Goal: Browse casually

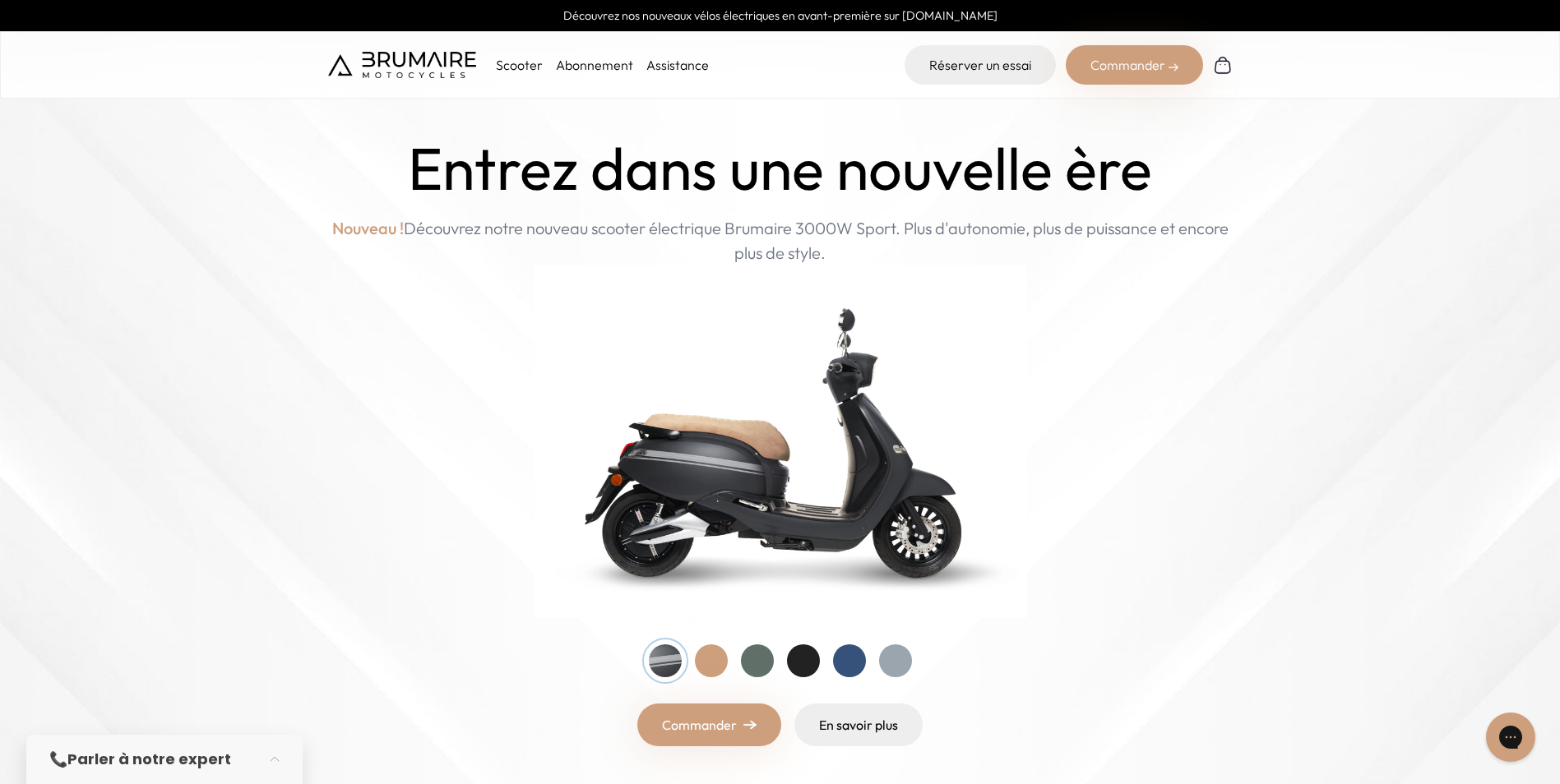
click at [1107, 61] on div "Commander" at bounding box center [1134, 65] width 137 height 40
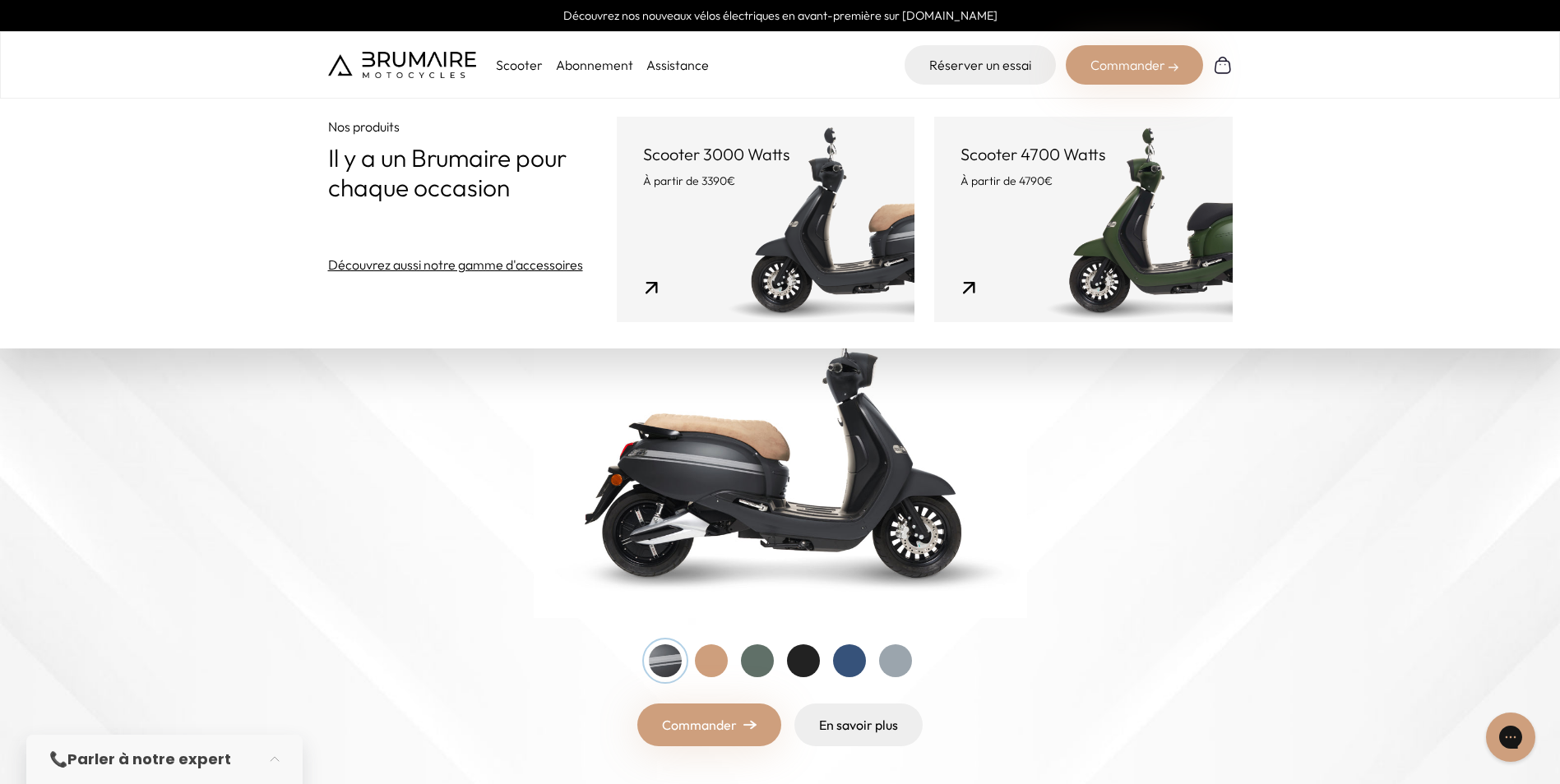
click at [715, 61] on div "Scooter Abonnement Assistance Réserver un essai Commander" at bounding box center [781, 65] width 905 height 40
click at [813, 43] on div "Scooter Abonnement Assistance Réserver un essai Commander" at bounding box center [780, 65] width 1560 height 68
click at [504, 405] on div "Entrez dans une nouvelle ère Nouveau ! Découvrez notre nouveau scooter électriq…" at bounding box center [781, 441] width 905 height 612
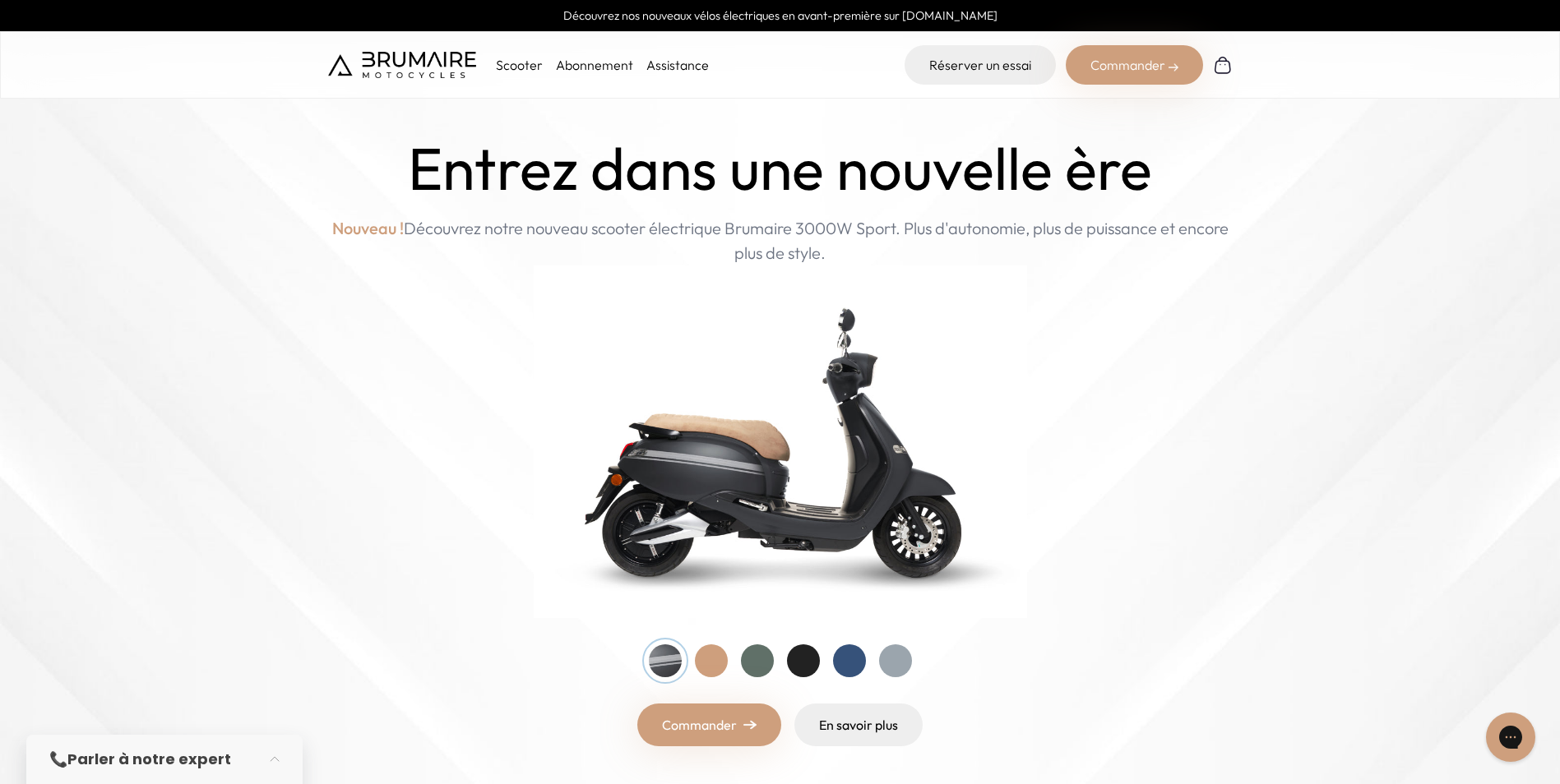
click at [864, 8] on link "Découvrez nos nouveaux vélos électriques en avant-première sur [DOMAIN_NAME]" at bounding box center [780, 16] width 1560 height 31
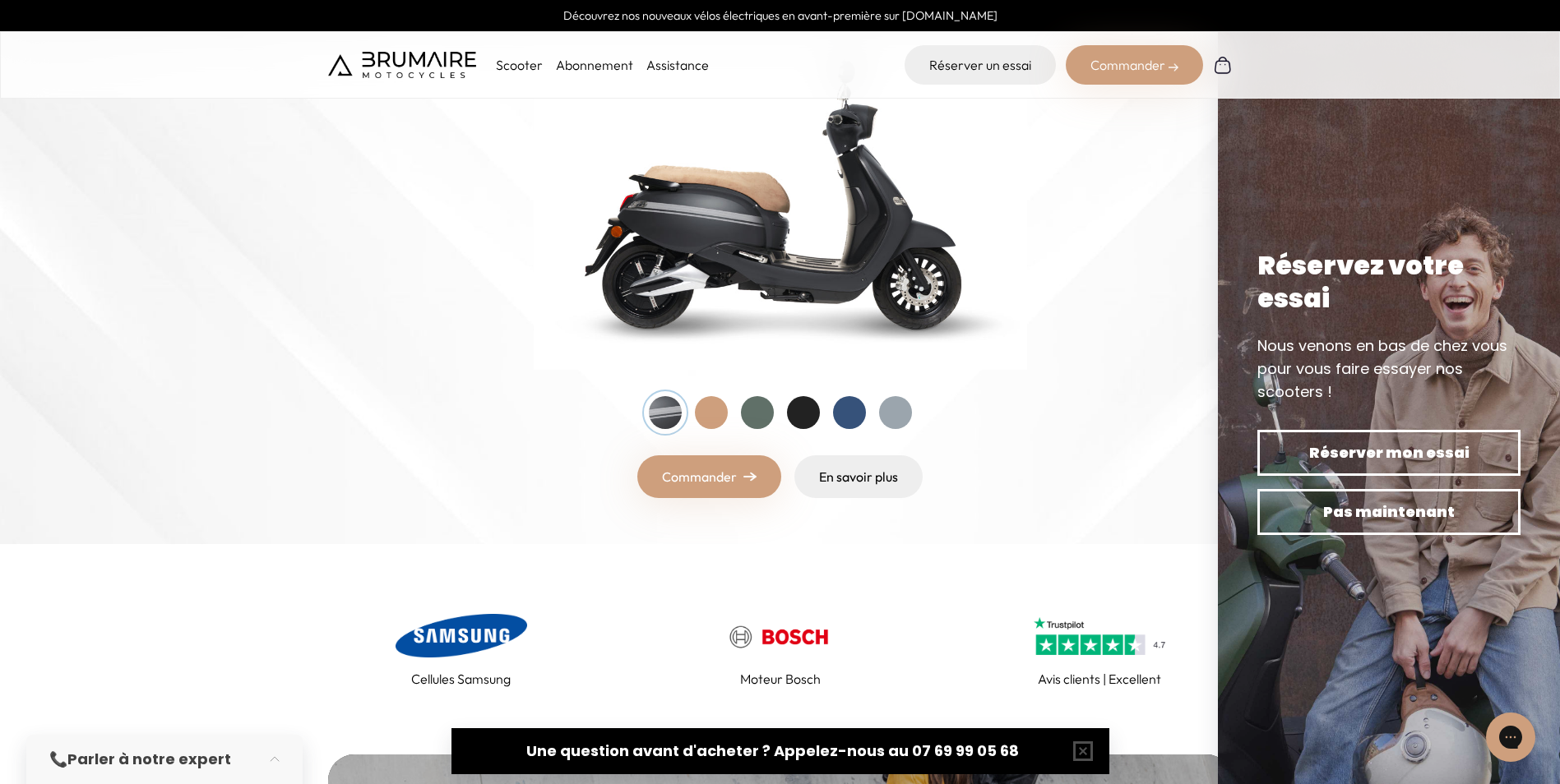
scroll to position [247, 0]
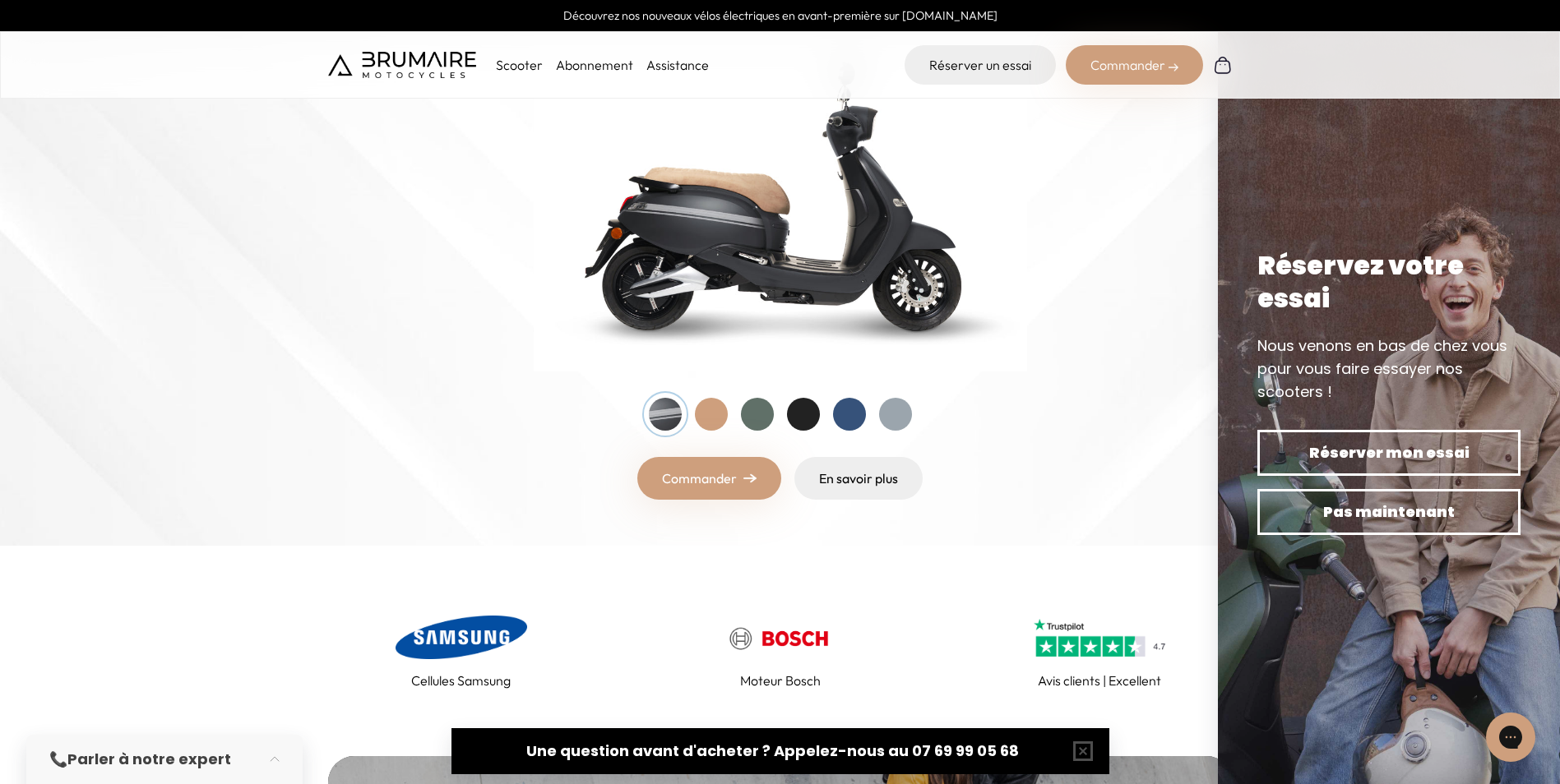
click at [857, 417] on div at bounding box center [849, 414] width 33 height 33
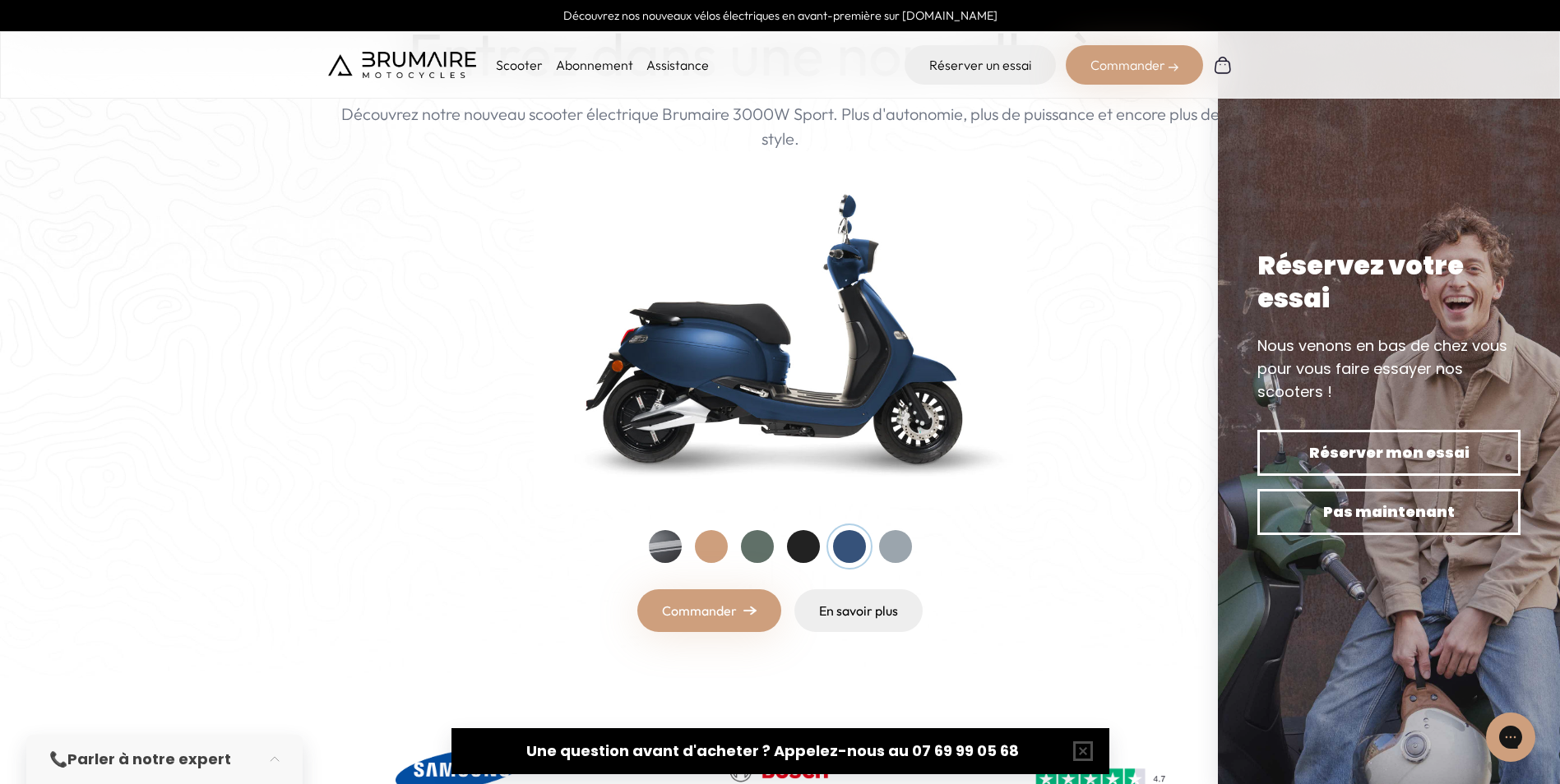
scroll to position [82, 0]
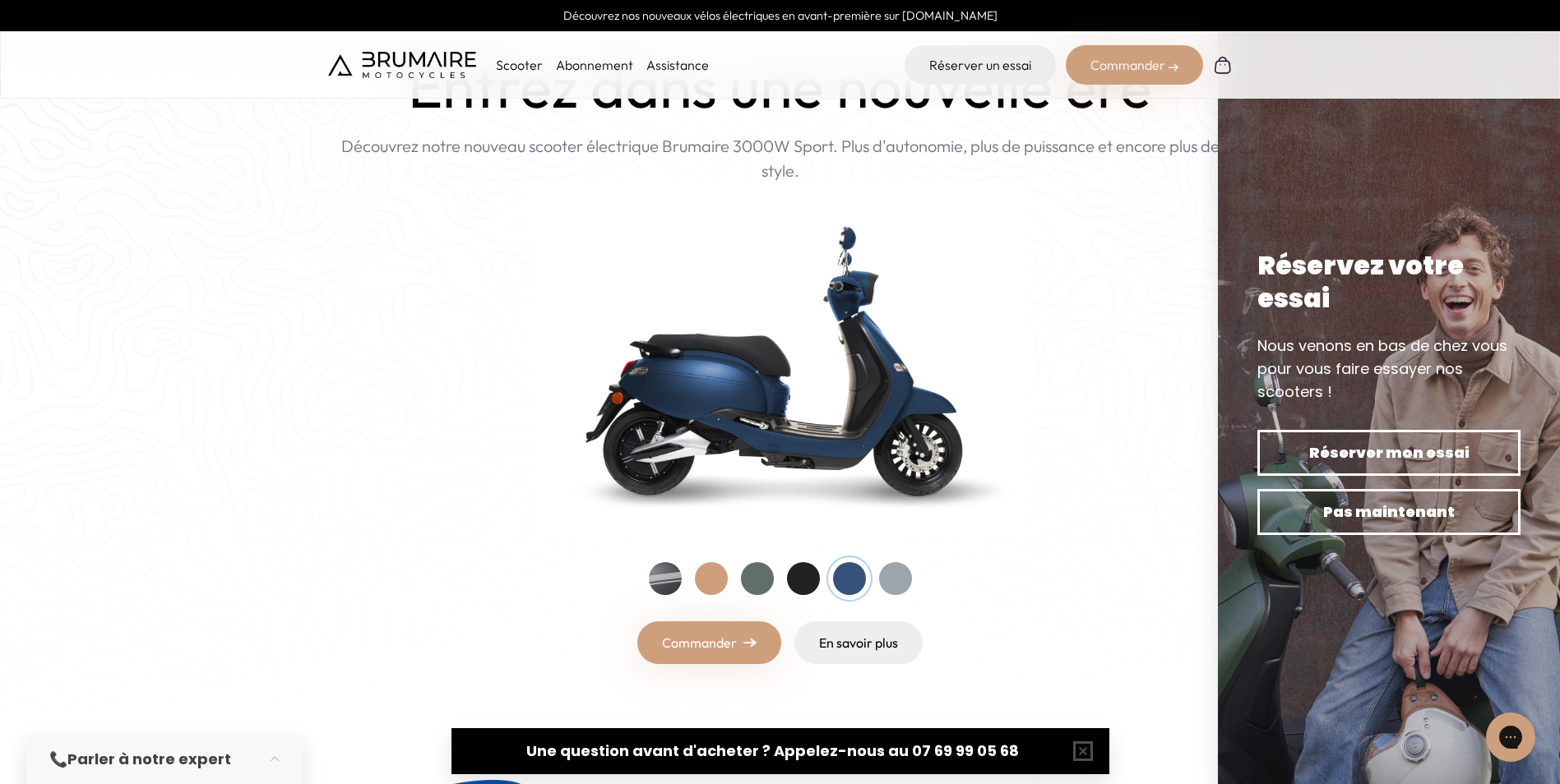
click at [803, 573] on div at bounding box center [803, 579] width 33 height 33
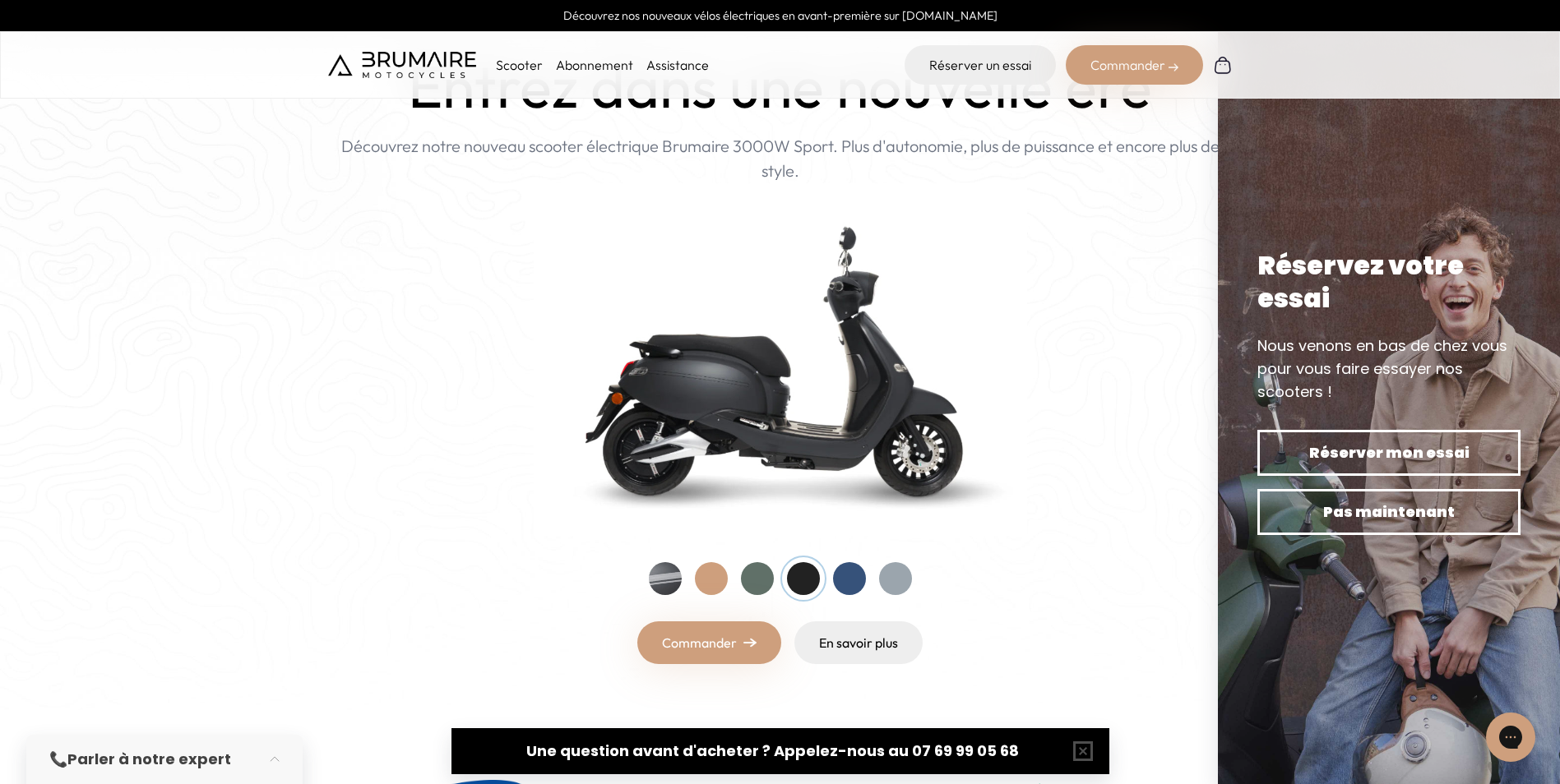
click at [755, 582] on div at bounding box center [757, 579] width 33 height 33
click at [908, 580] on div at bounding box center [895, 579] width 33 height 33
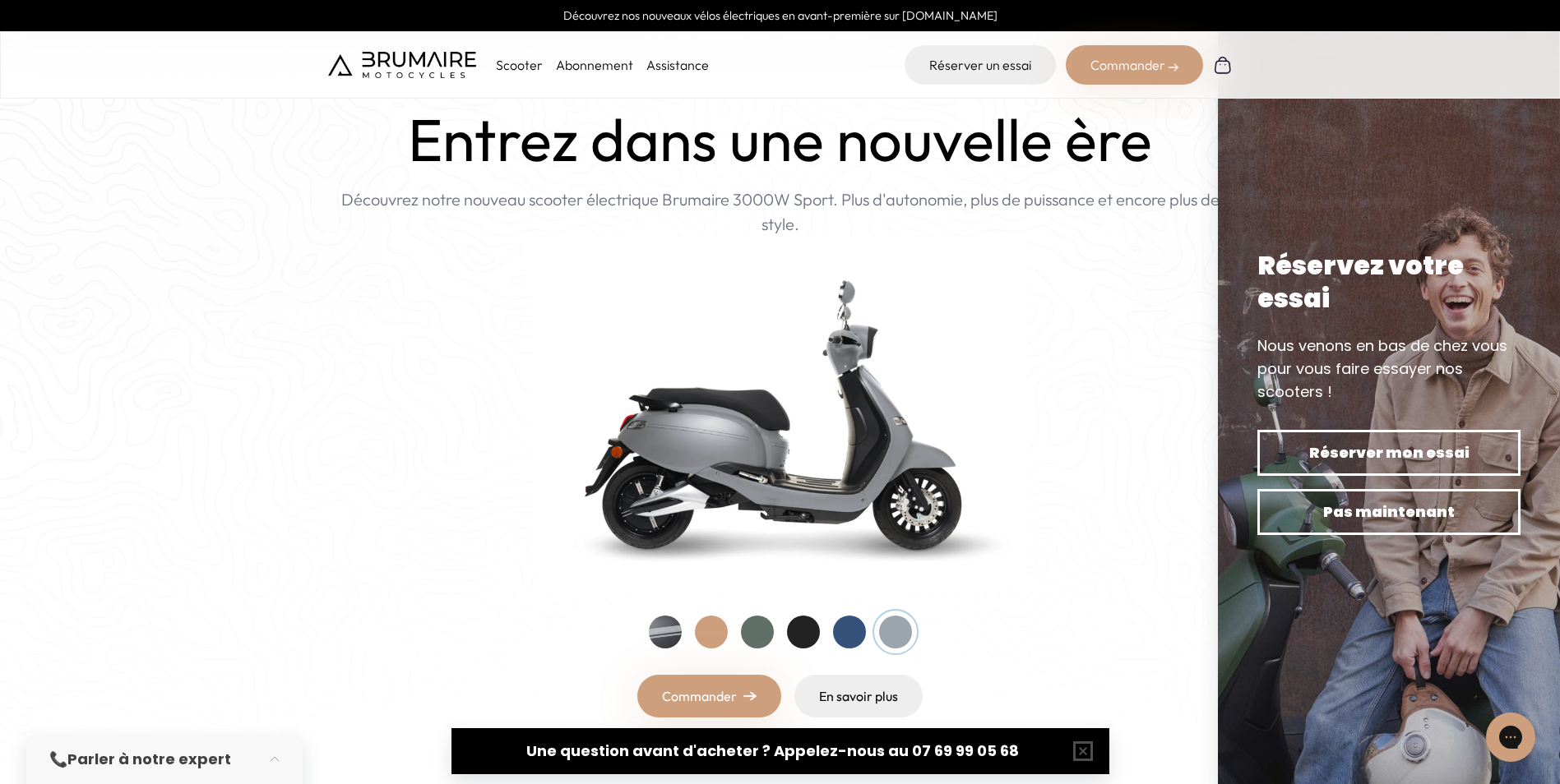
scroll to position [0, 0]
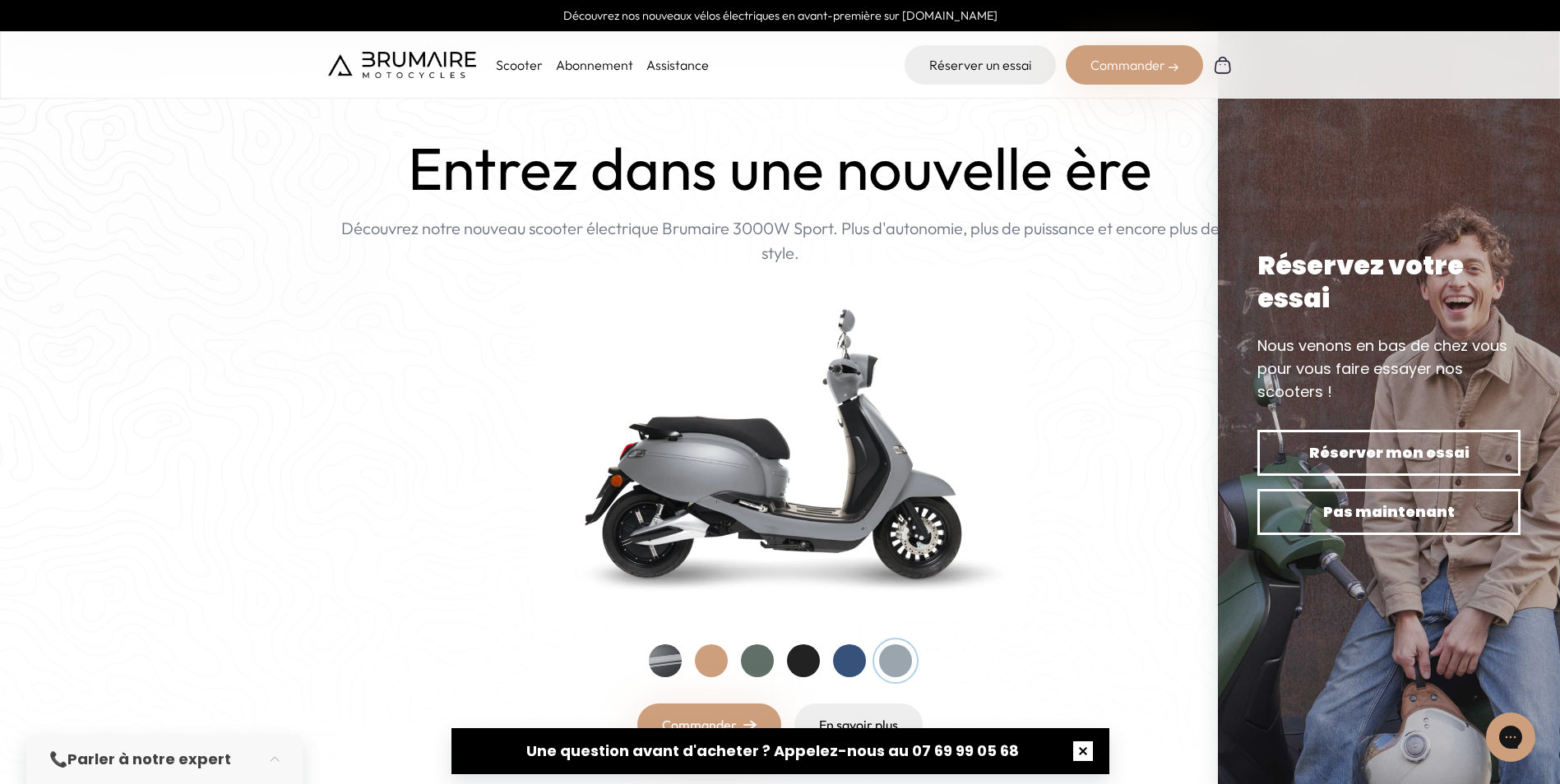
click at [1081, 753] on button "button" at bounding box center [1082, 751] width 53 height 53
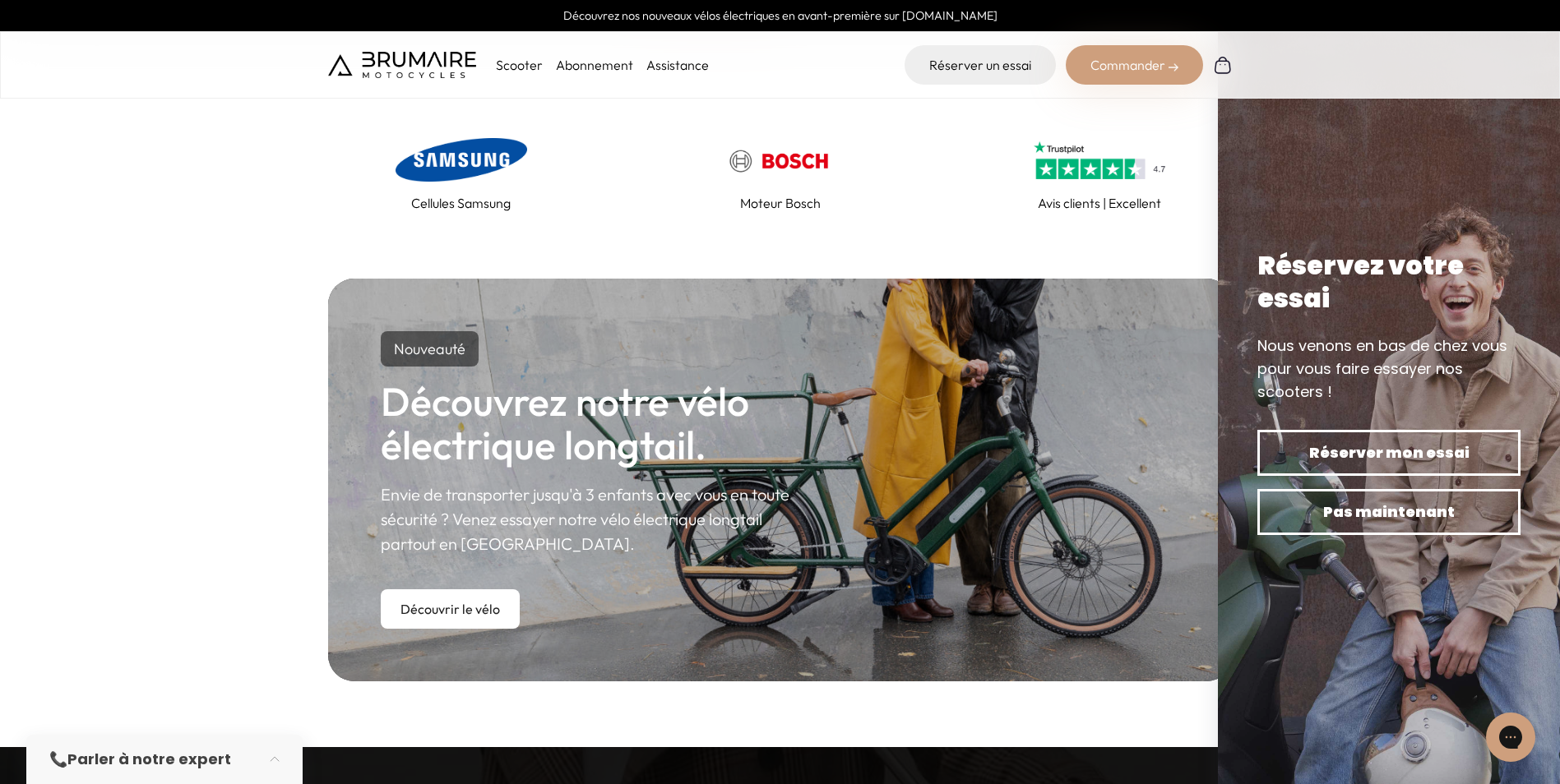
scroll to position [740, 0]
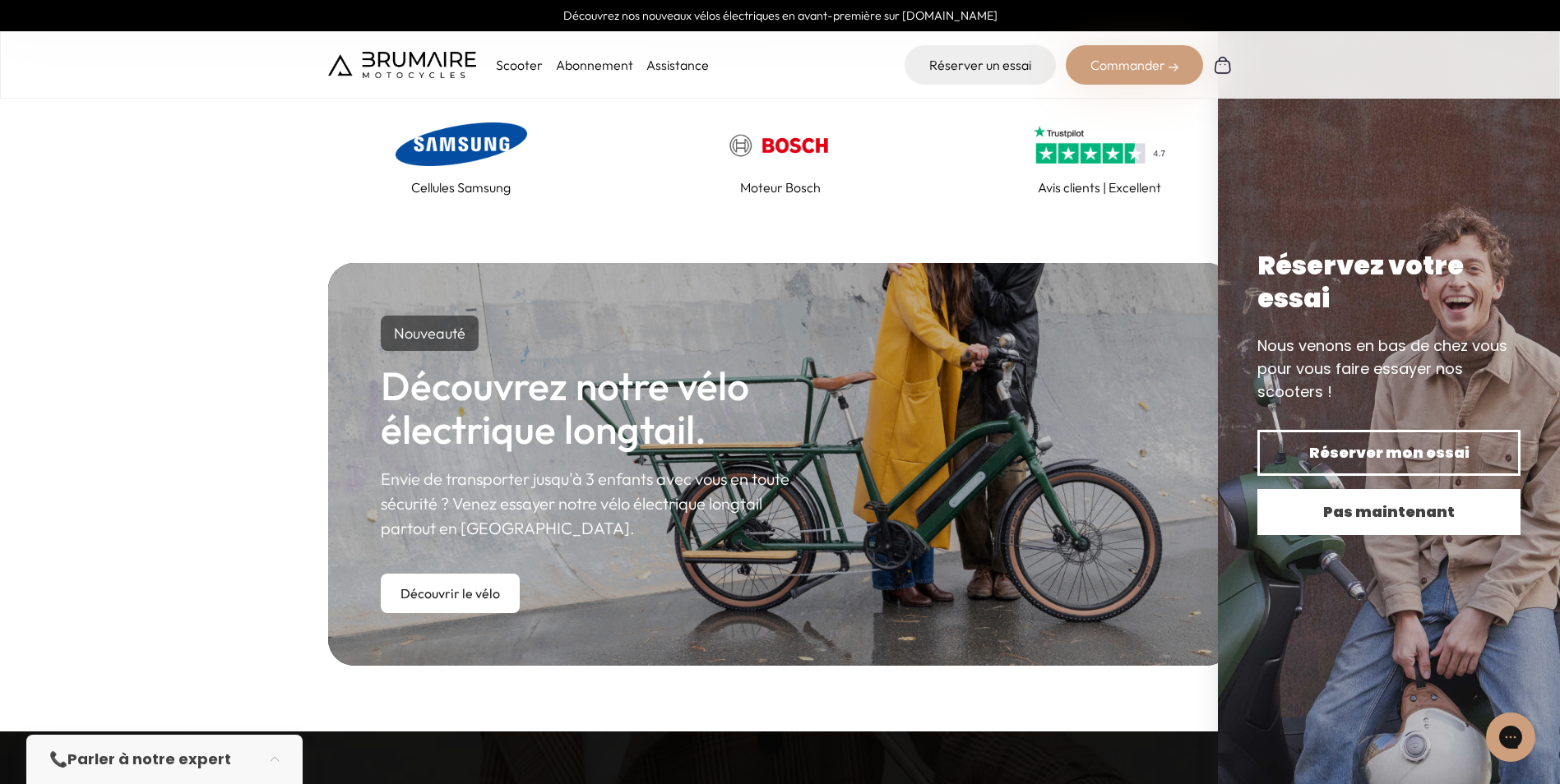
click at [1376, 526] on button "Pas maintenant" at bounding box center [1389, 512] width 263 height 46
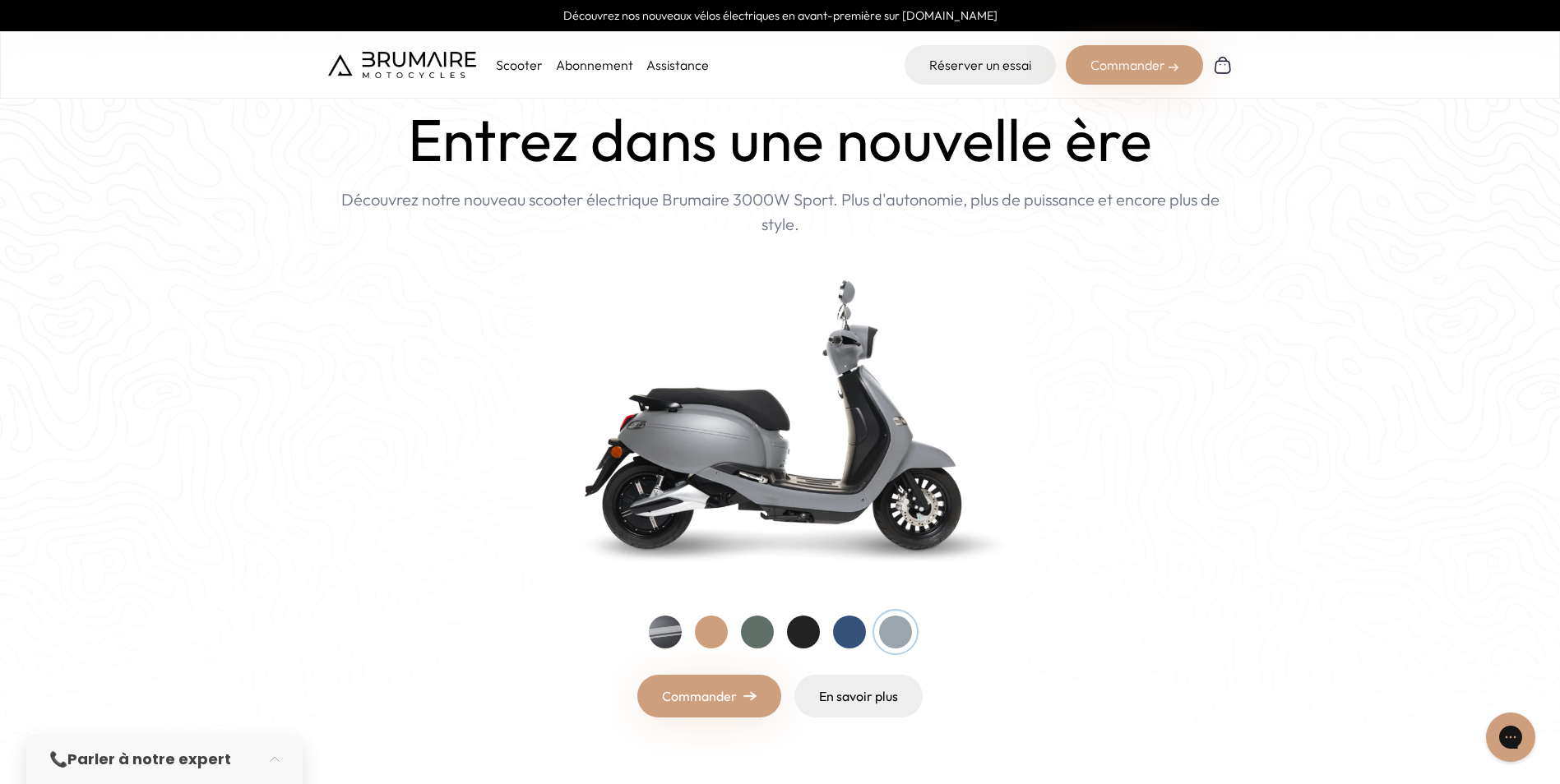
scroll to position [0, 0]
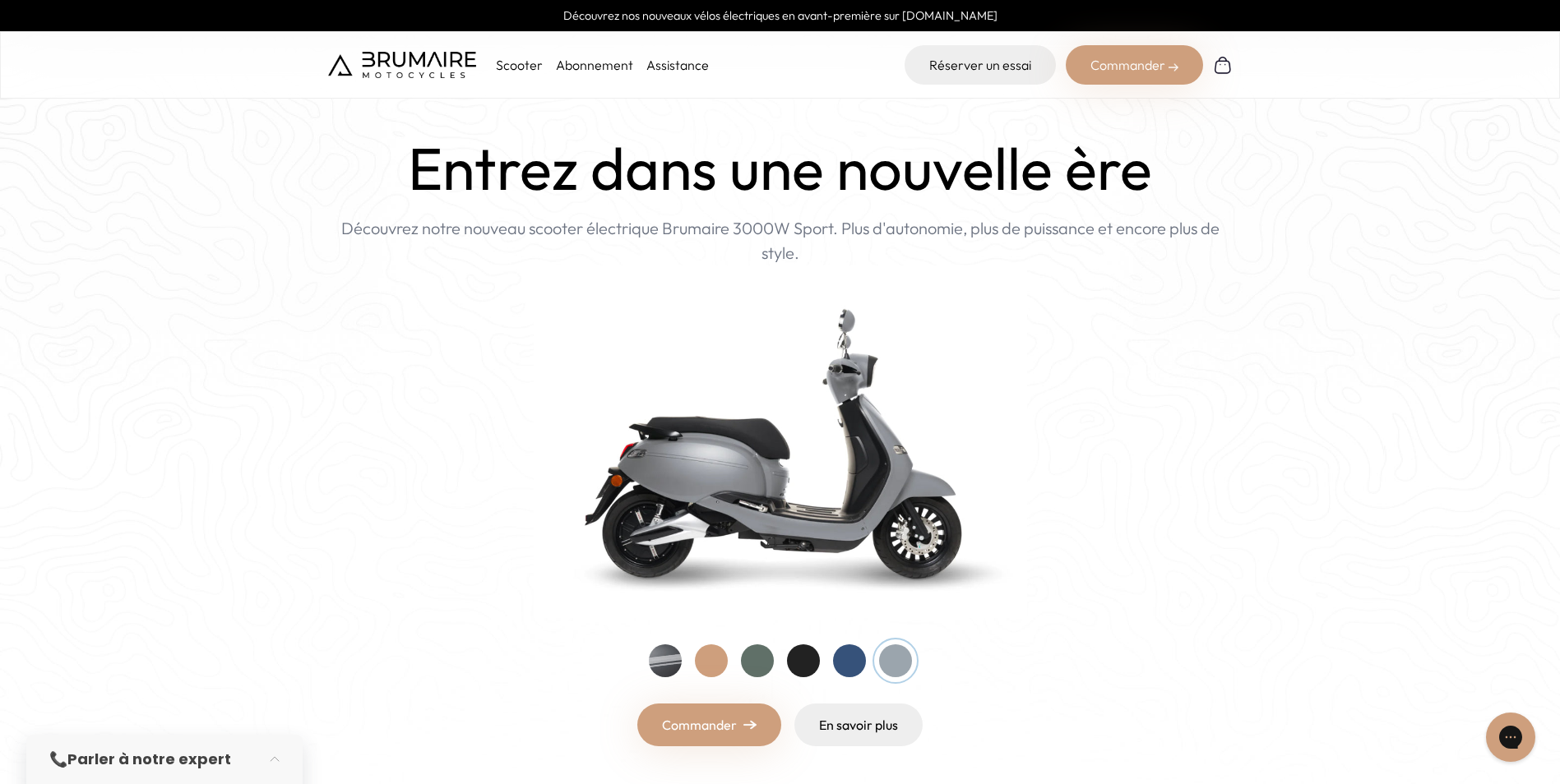
click at [678, 66] on link "Assistance" at bounding box center [678, 64] width 62 height 16
click at [604, 68] on link "Abonnement" at bounding box center [594, 64] width 77 height 16
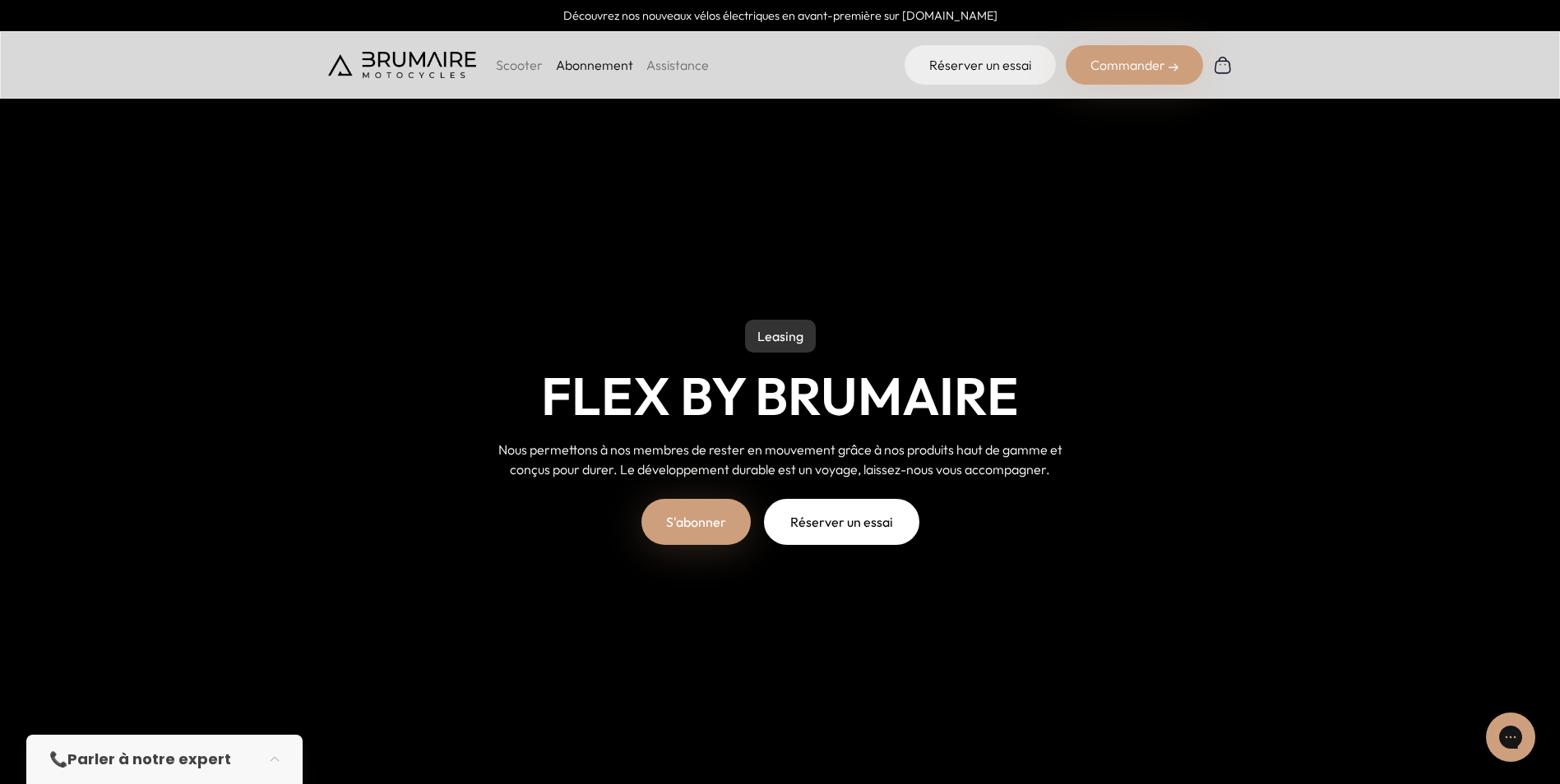
click at [502, 62] on p "Scooter" at bounding box center [519, 65] width 47 height 20
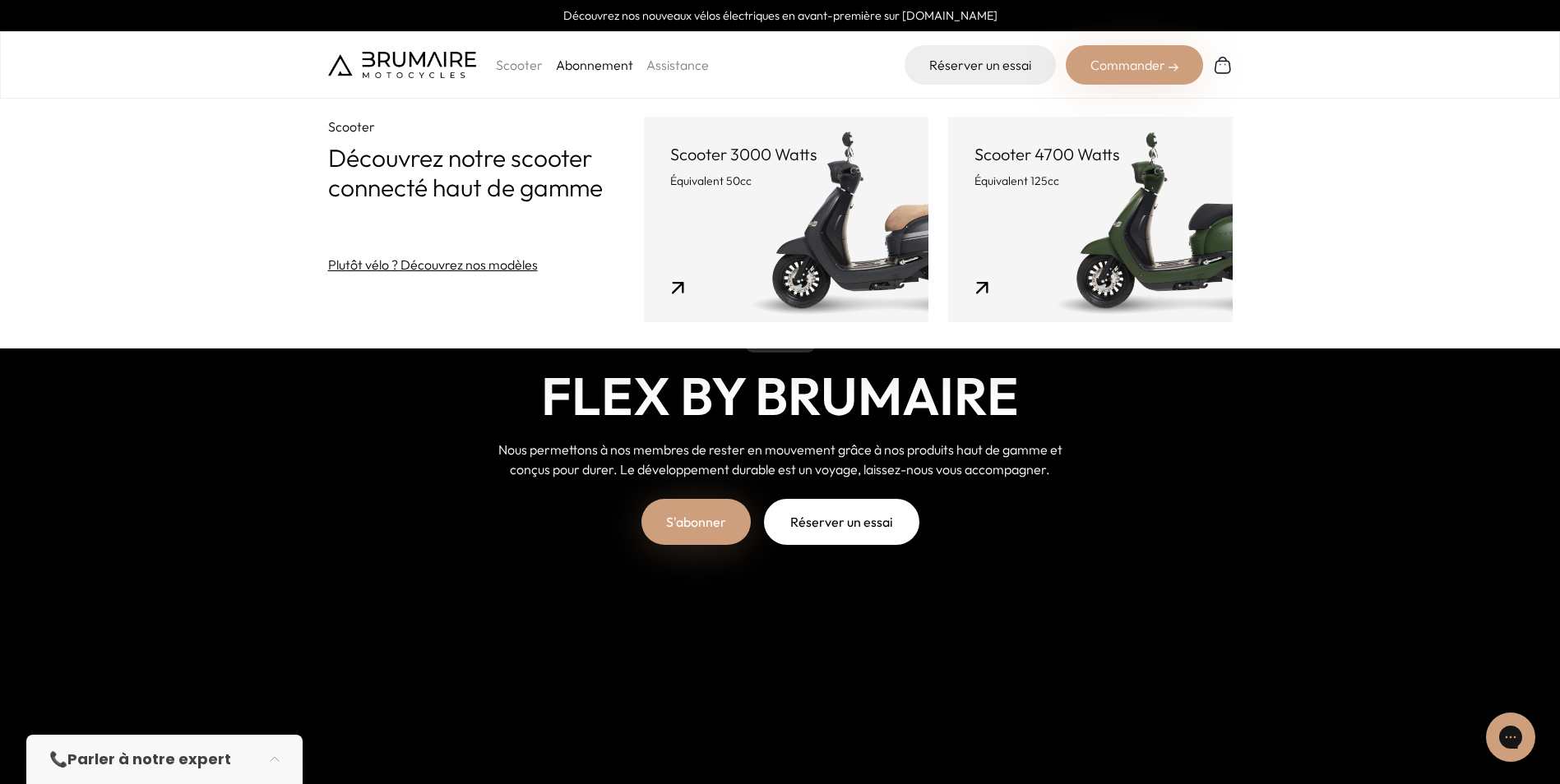
click at [508, 62] on p "Scooter" at bounding box center [519, 65] width 47 height 20
click at [518, 65] on p "Scooter" at bounding box center [519, 65] width 47 height 20
click at [1220, 63] on img at bounding box center [1223, 65] width 20 height 20
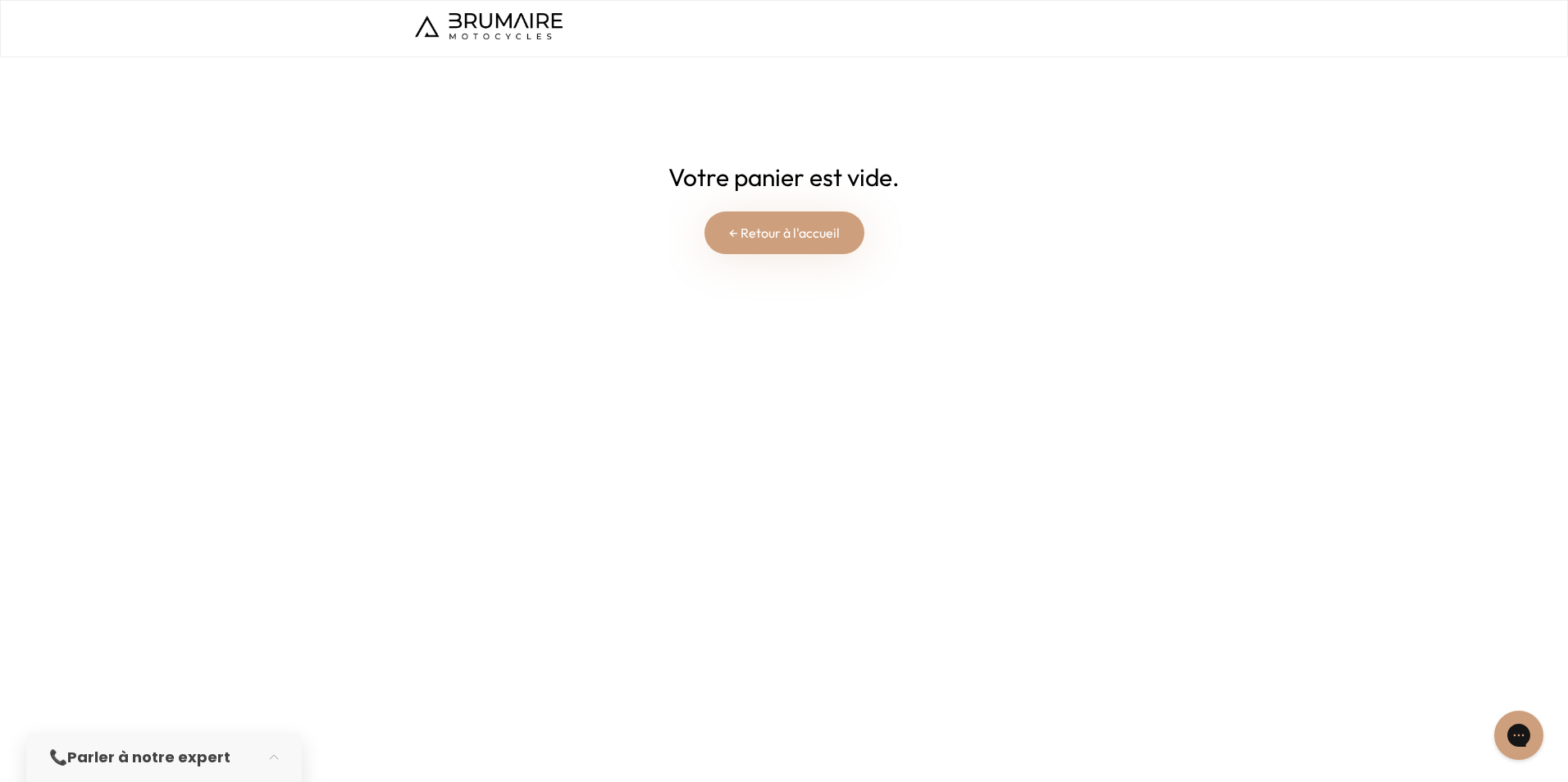
click at [800, 234] on link "← Retour à l'accueil" at bounding box center [784, 232] width 160 height 42
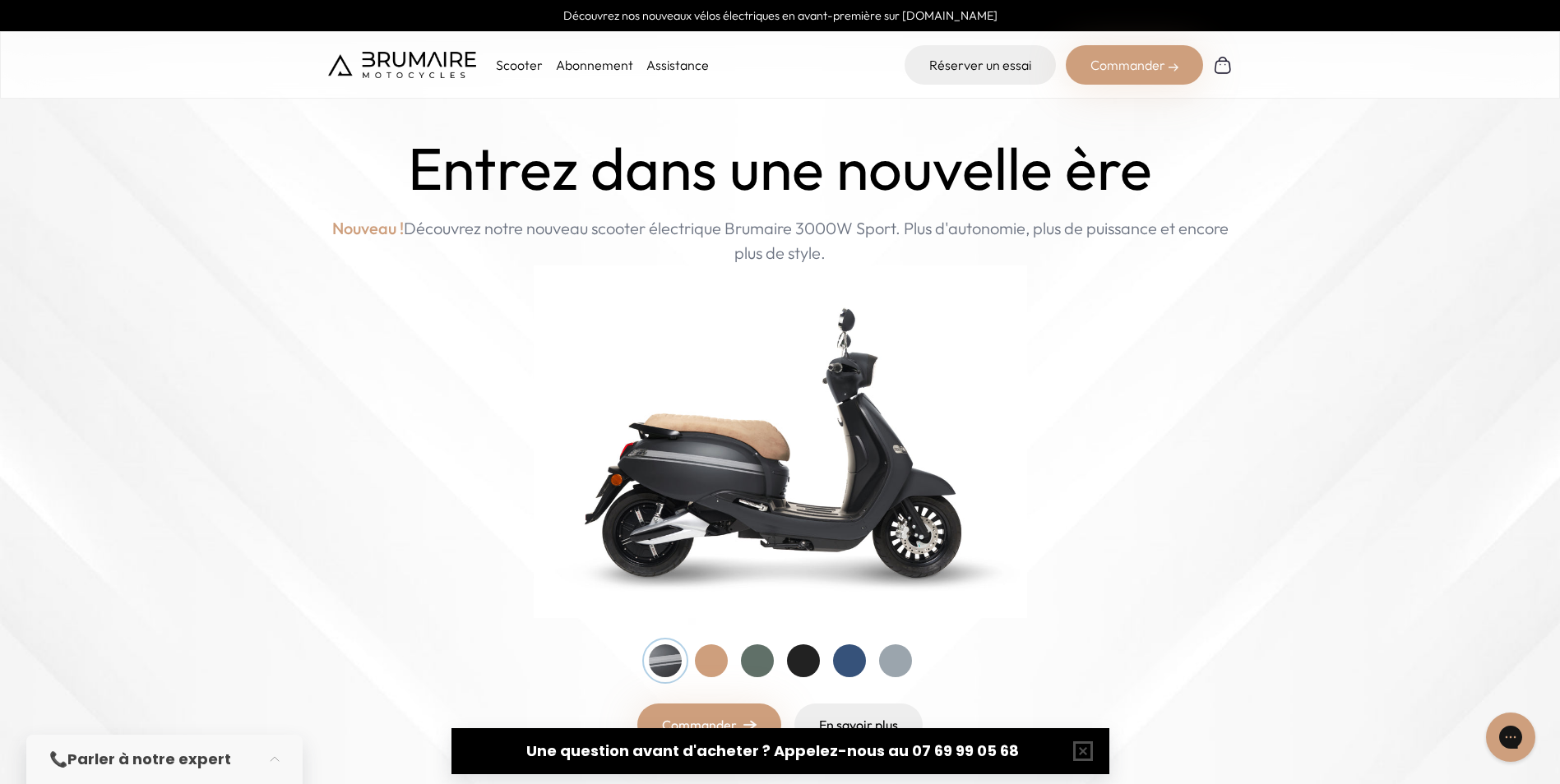
click at [555, 20] on link "Découvrez nos nouveaux vélos électriques en avant-première sur [DOMAIN_NAME]" at bounding box center [780, 16] width 1560 height 31
drag, startPoint x: 1177, startPoint y: 232, endPoint x: 855, endPoint y: 264, distance: 323.6
click at [855, 264] on p "Nouveau ! Découvrez notre nouveau scooter électrique Brumaire 3000W Sport. Plus…" at bounding box center [781, 241] width 905 height 49
drag, startPoint x: 1112, startPoint y: 160, endPoint x: 847, endPoint y: 174, distance: 265.4
click at [847, 174] on h1 "Entrez dans une nouvelle ère" at bounding box center [780, 169] width 744 height 68
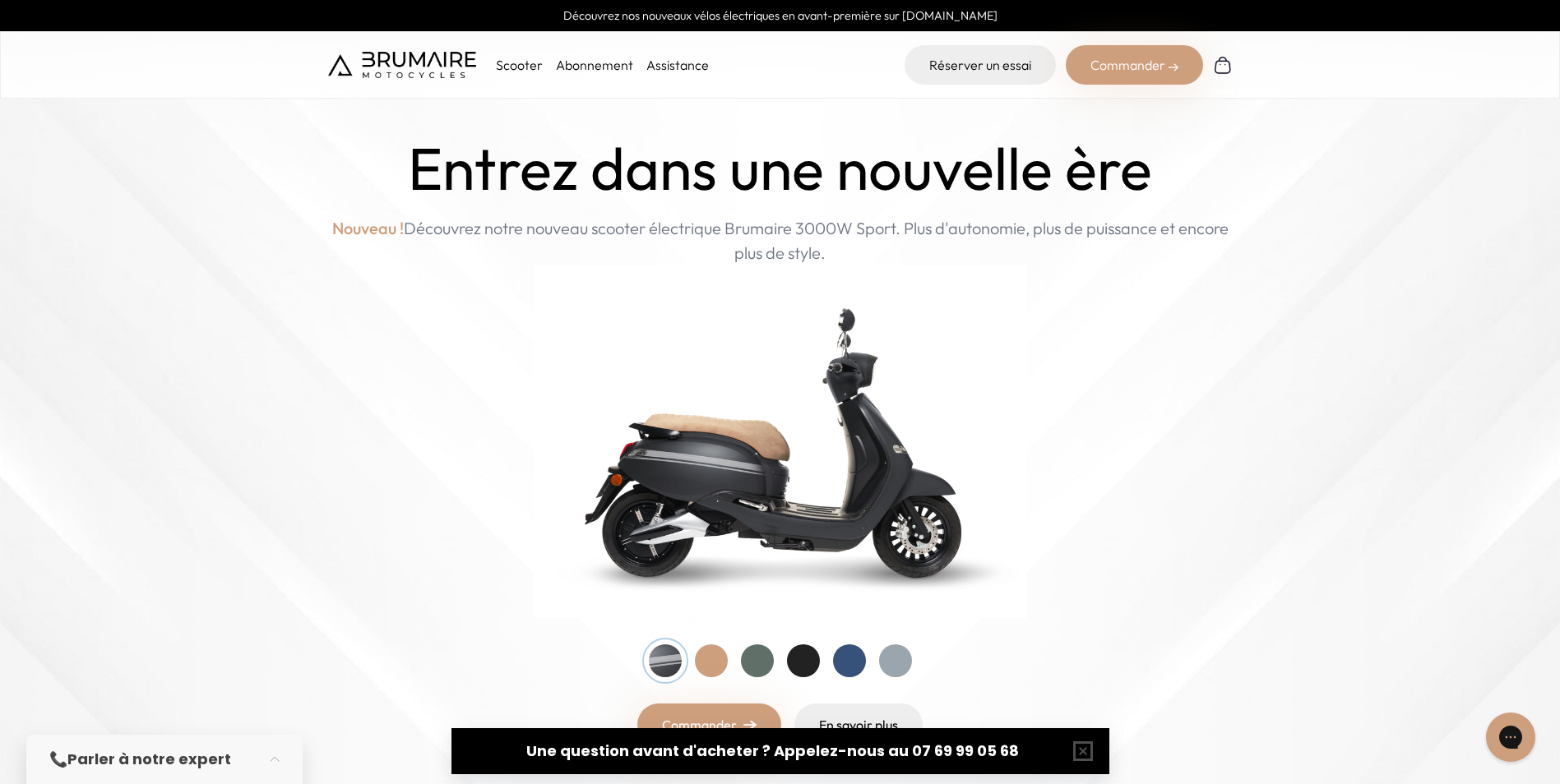
drag, startPoint x: 847, startPoint y: 174, endPoint x: 875, endPoint y: 179, distance: 28.4
click at [875, 179] on h1 "Entrez dans une nouvelle ère" at bounding box center [780, 169] width 744 height 68
drag, startPoint x: 935, startPoint y: 169, endPoint x: 972, endPoint y: 167, distance: 37.1
click at [972, 167] on h1 "Entrez dans une nouvelle ère" at bounding box center [780, 169] width 744 height 68
click at [978, 168] on h1 "Entrez dans une nouvelle ère" at bounding box center [780, 169] width 744 height 68
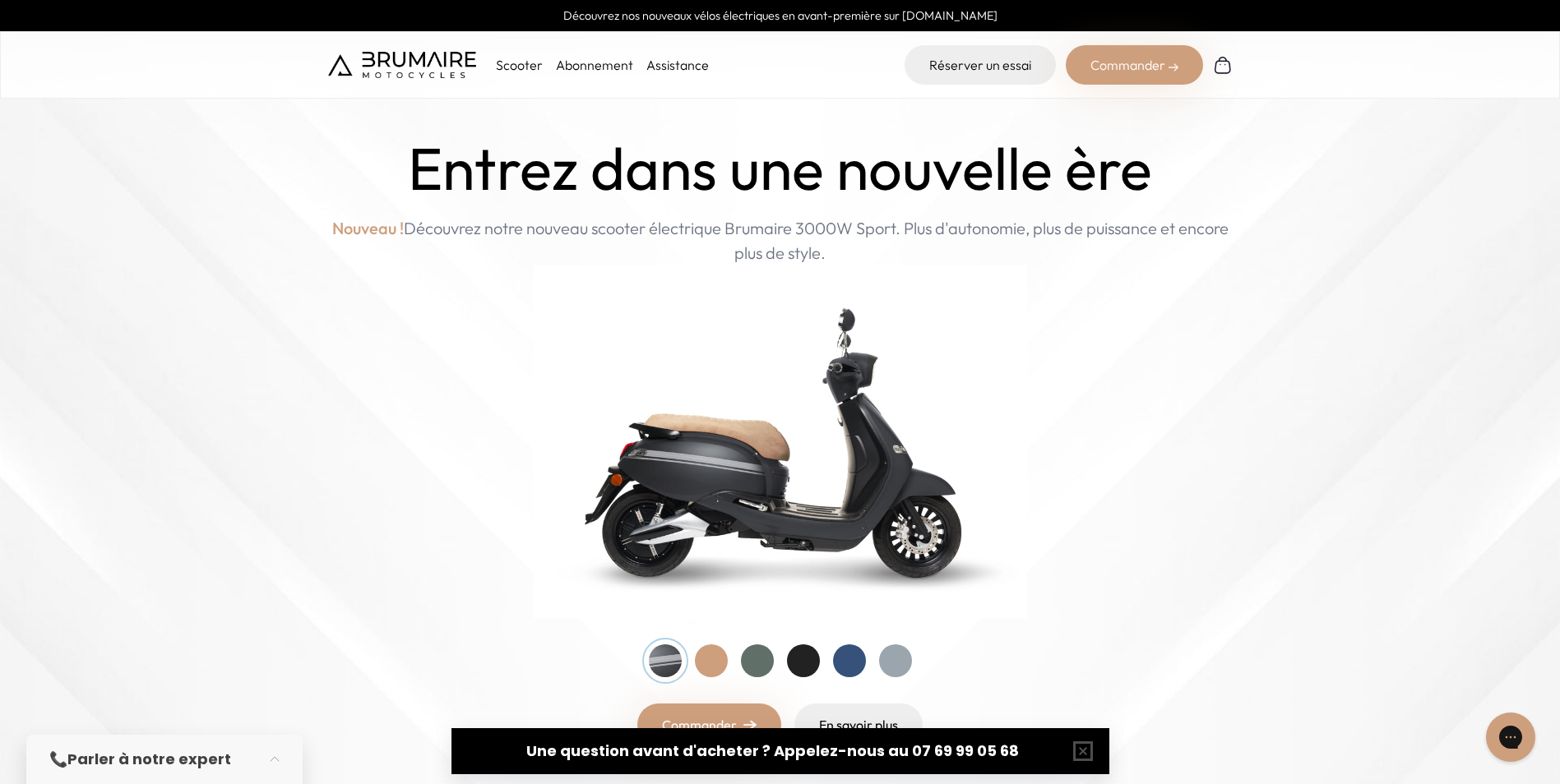
click at [1011, 168] on h1 "Entrez dans une nouvelle ère" at bounding box center [780, 169] width 744 height 68
drag, startPoint x: 1011, startPoint y: 168, endPoint x: 862, endPoint y: 149, distance: 150.2
click at [862, 149] on h1 "Entrez dans une nouvelle ère" at bounding box center [780, 169] width 744 height 68
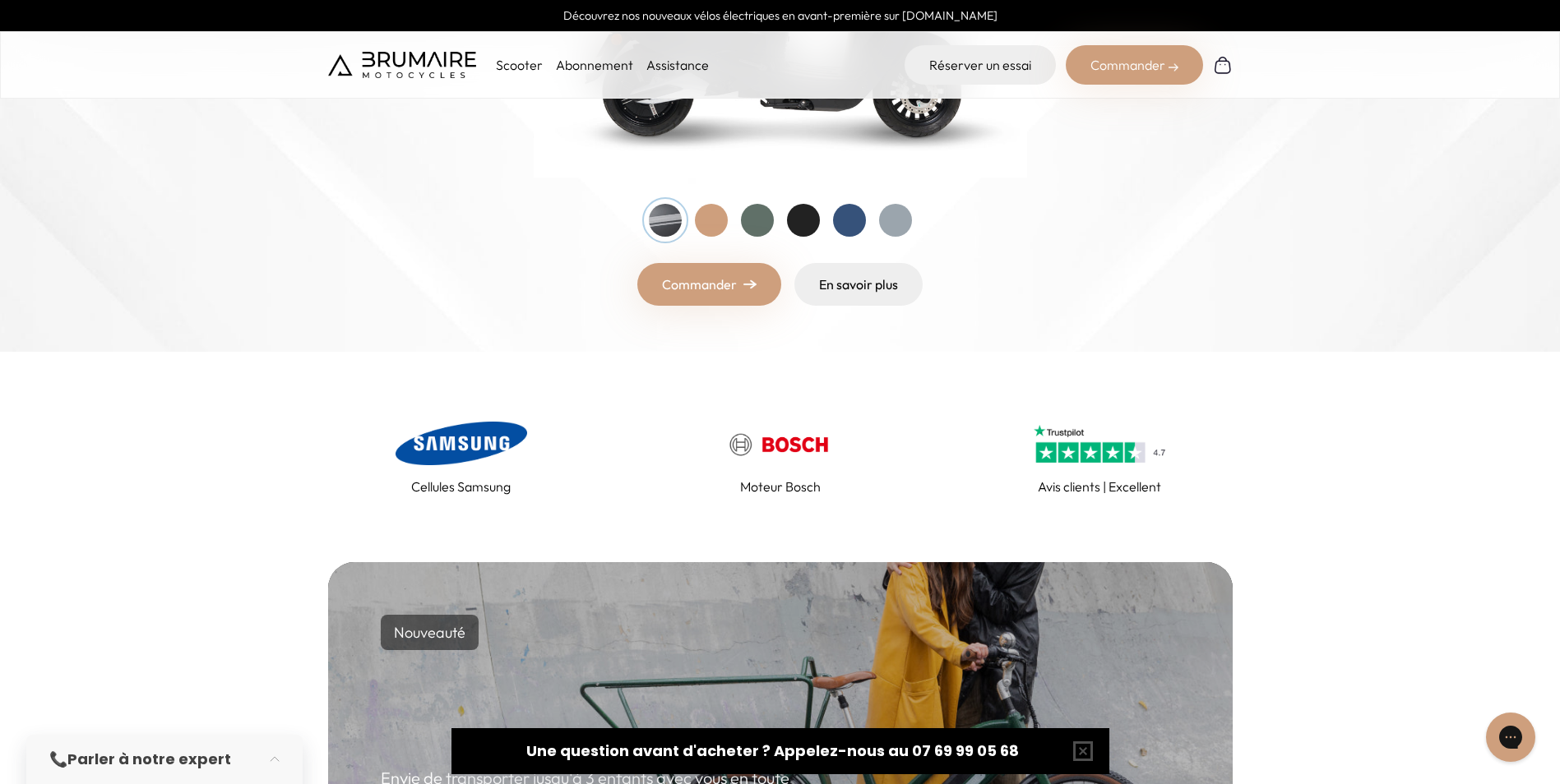
scroll to position [493, 0]
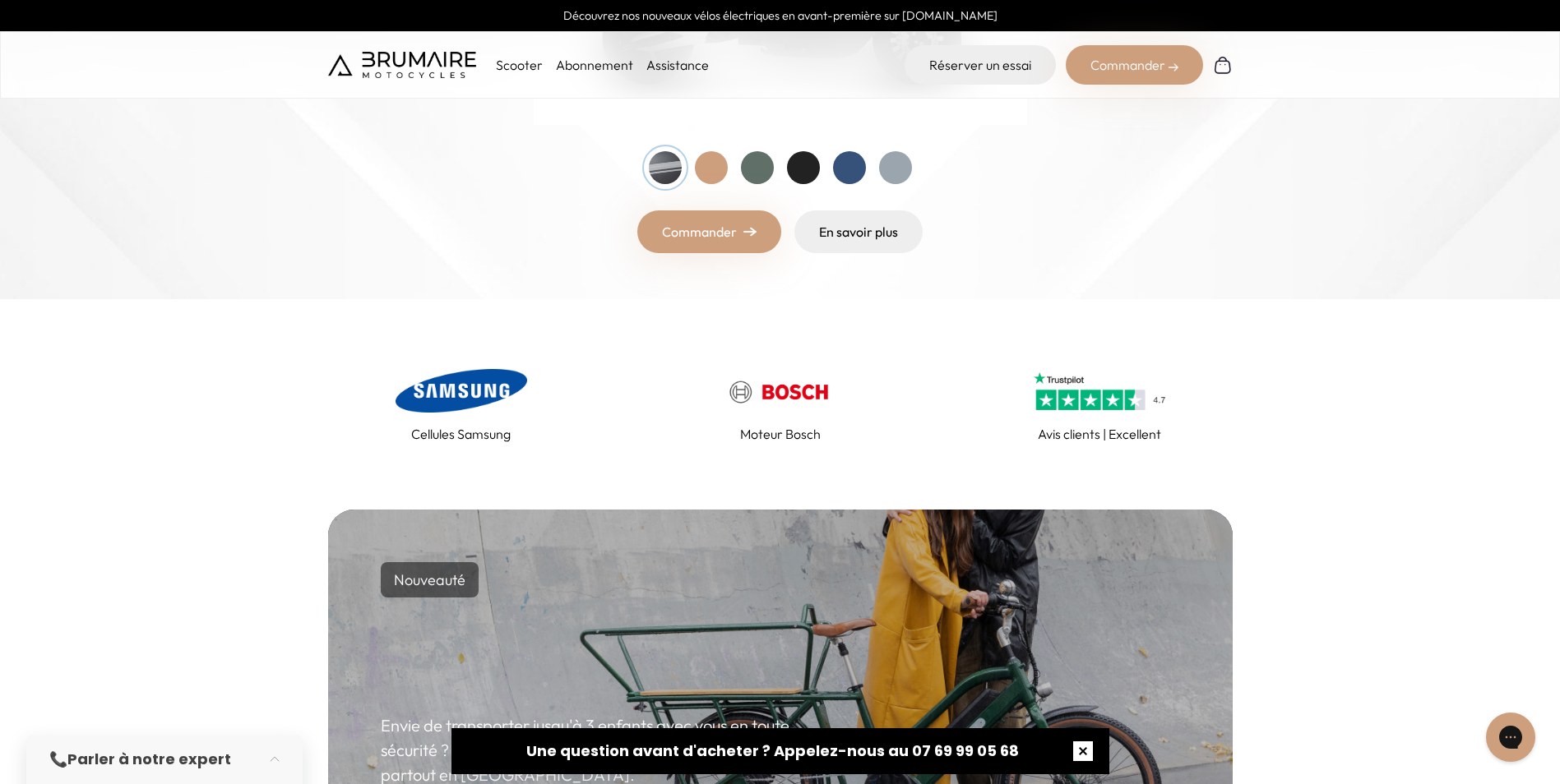
click at [1082, 752] on button "button" at bounding box center [1082, 751] width 53 height 53
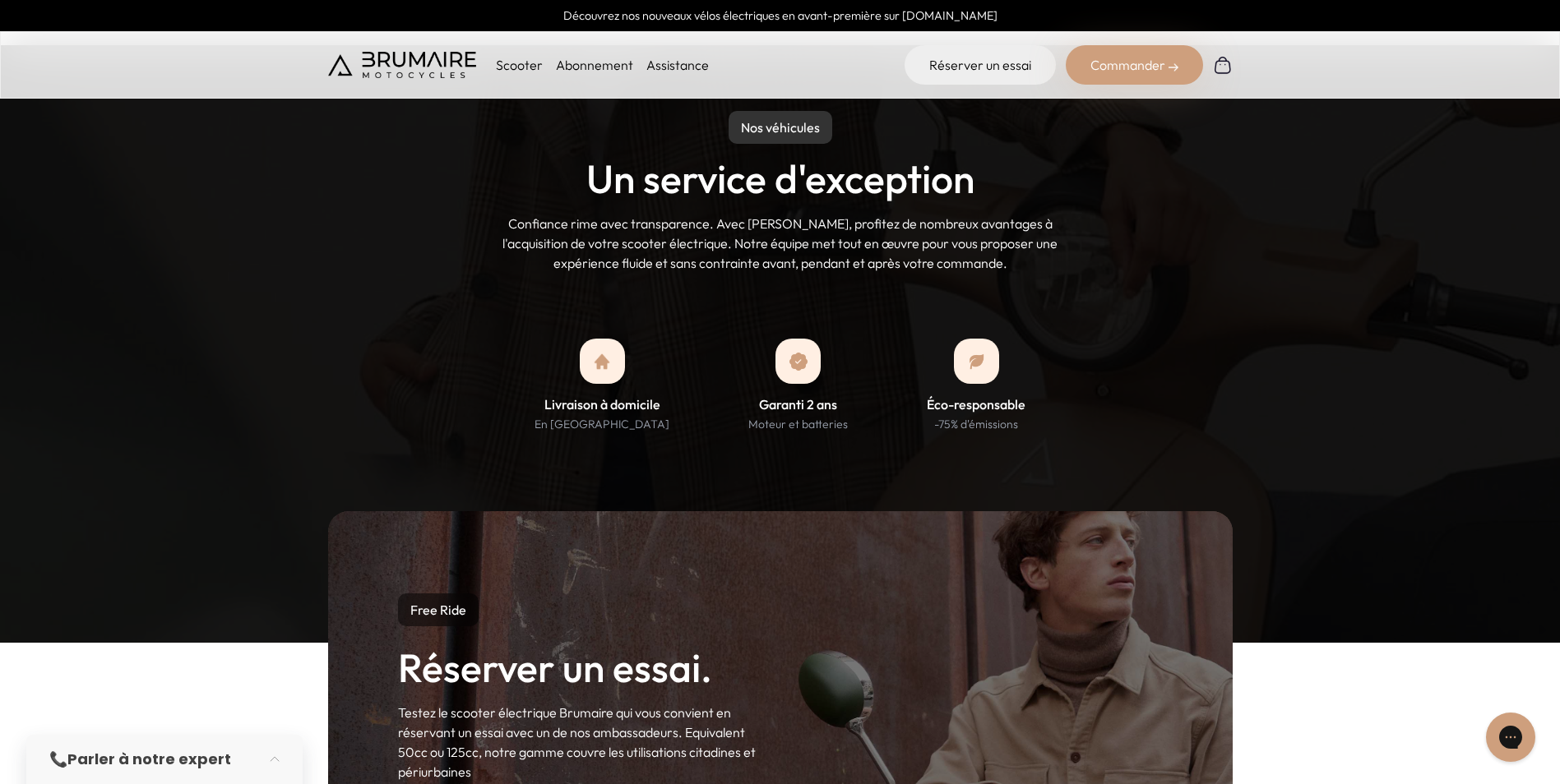
scroll to position [1397, 0]
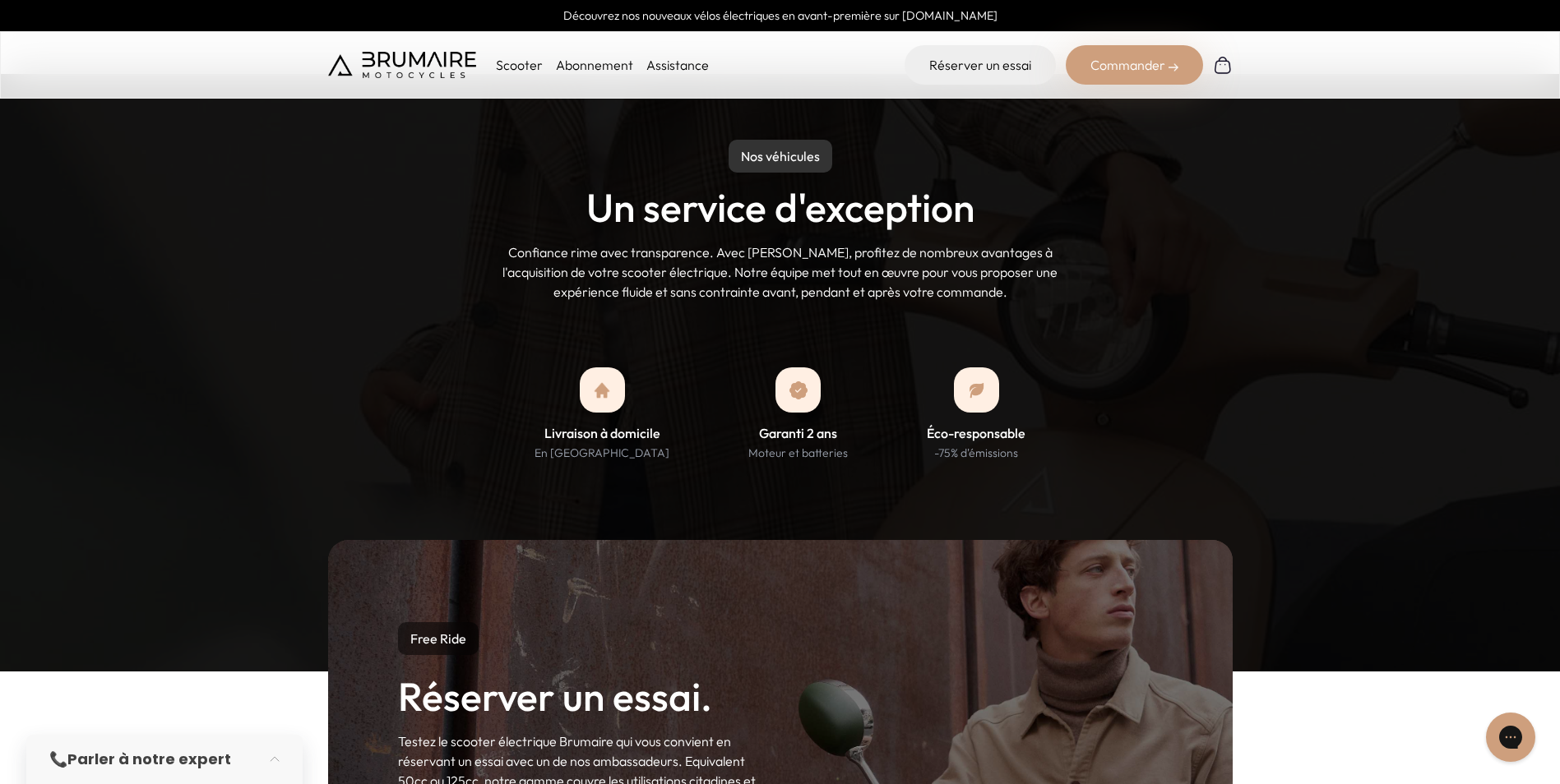
drag, startPoint x: 757, startPoint y: 71, endPoint x: 733, endPoint y: 63, distance: 25.3
click at [733, 63] on div "Scooter Abonnement Assistance Réserver un essai Commander" at bounding box center [781, 65] width 905 height 40
